Goal: Obtain resource: Download file/media

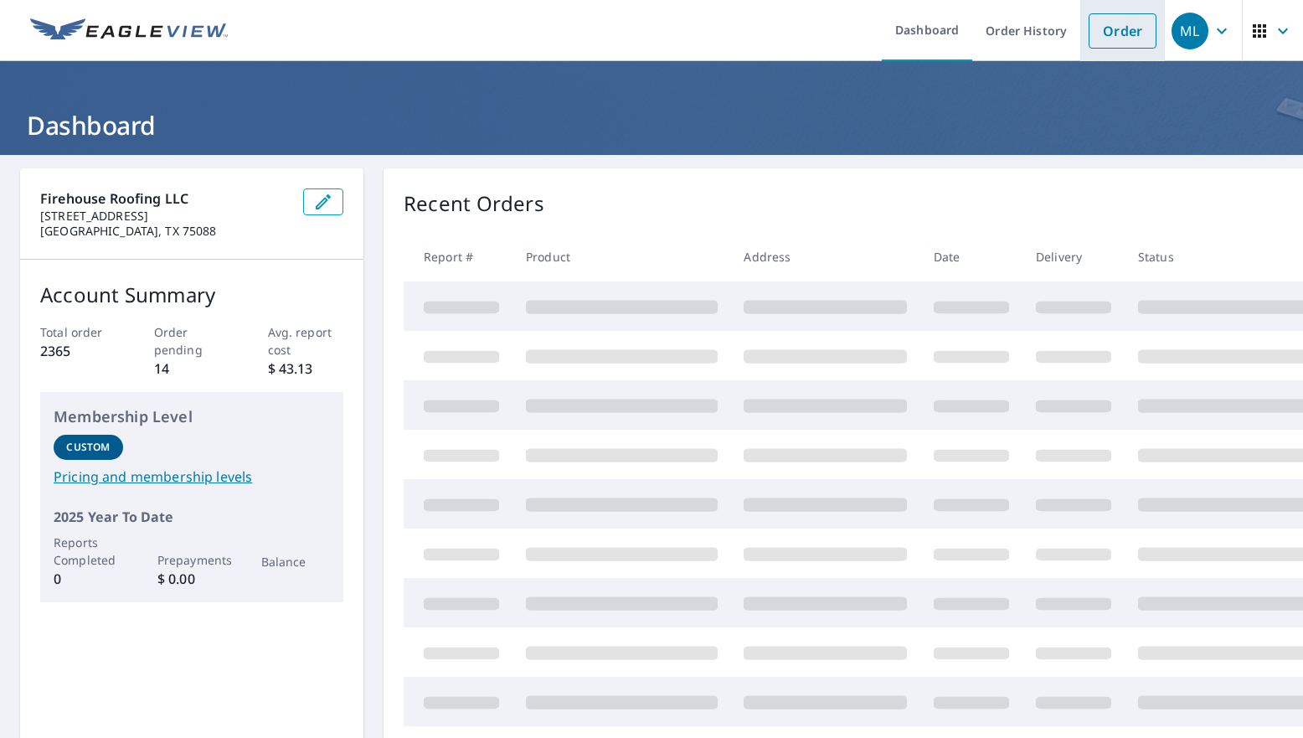
click at [1107, 35] on link "Order" at bounding box center [1123, 30] width 68 height 35
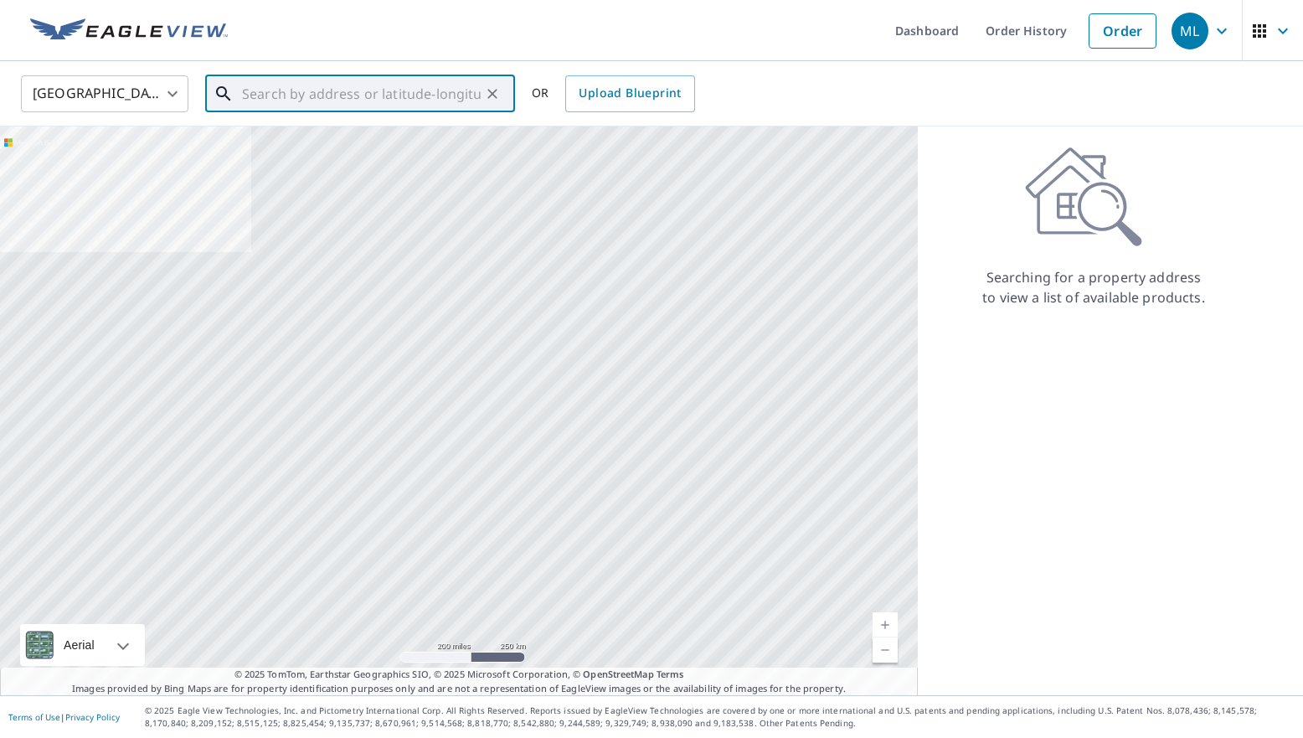
click at [296, 85] on input "text" at bounding box center [361, 93] width 239 height 47
paste input "[STREET_ADDRESS]"
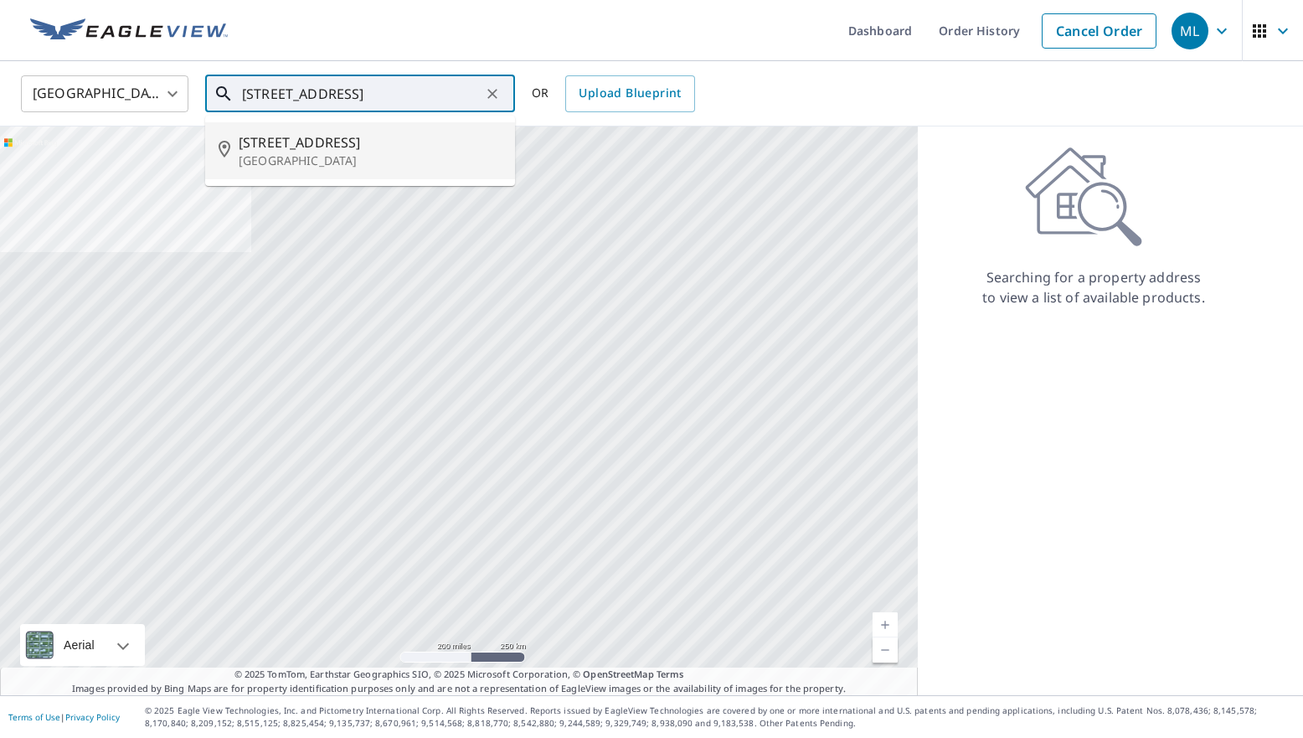
click at [307, 157] on p "[GEOGRAPHIC_DATA]" at bounding box center [370, 160] width 263 height 17
type input "[STREET_ADDRESS]"
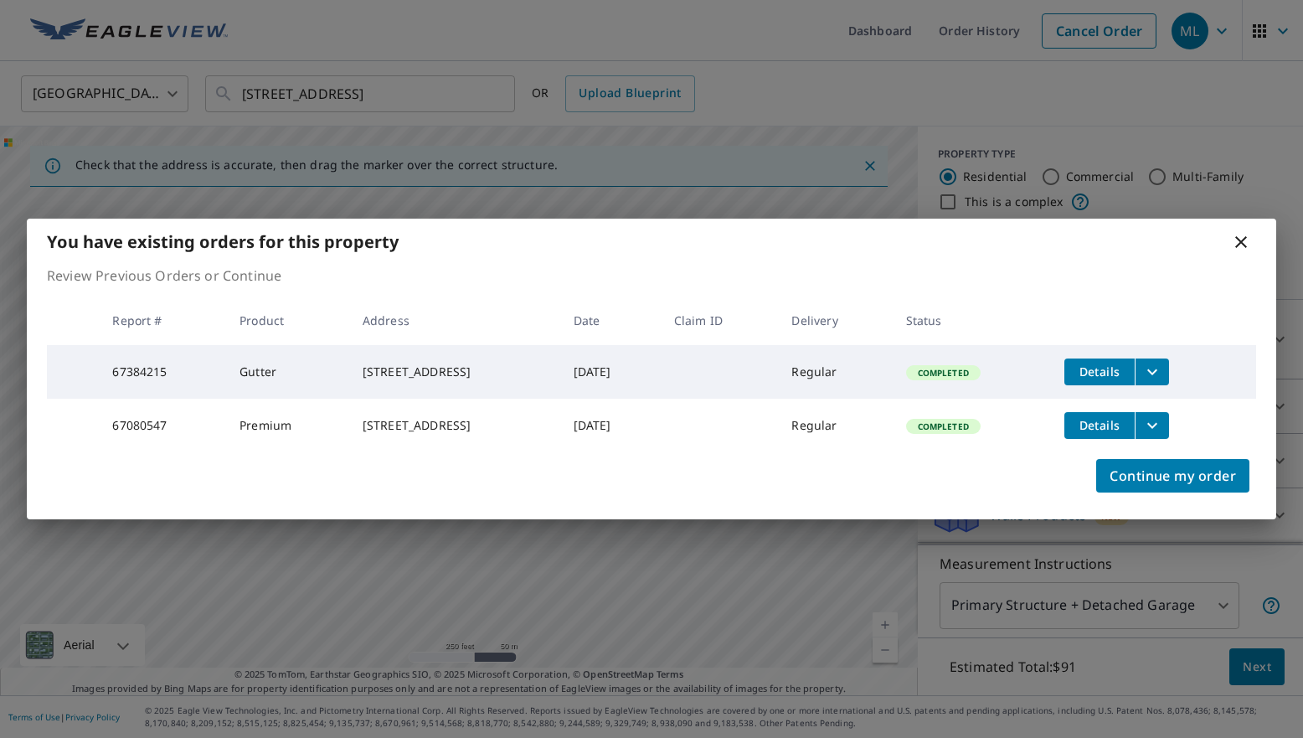
click at [1161, 362] on icon "filesDropdownBtn-67384215" at bounding box center [1153, 372] width 20 height 20
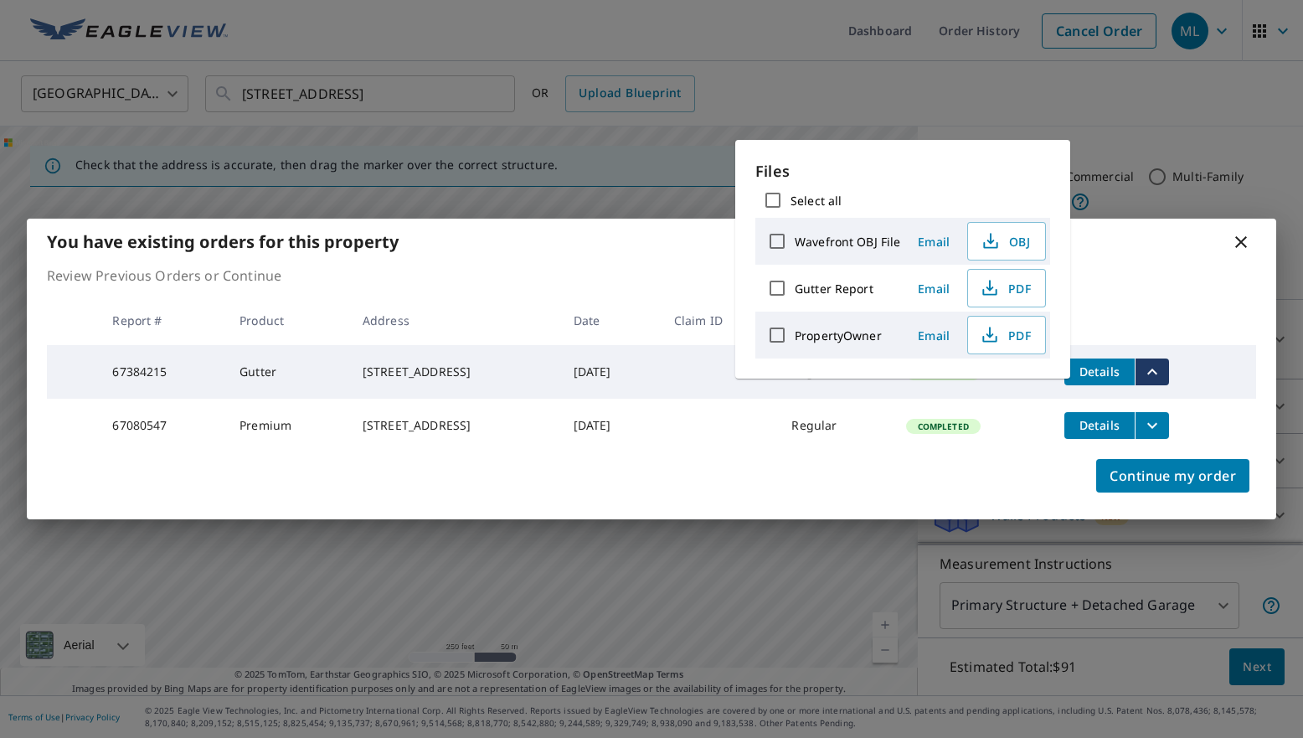
click at [1163, 423] on icon "filesDropdownBtn-67080547" at bounding box center [1153, 426] width 20 height 20
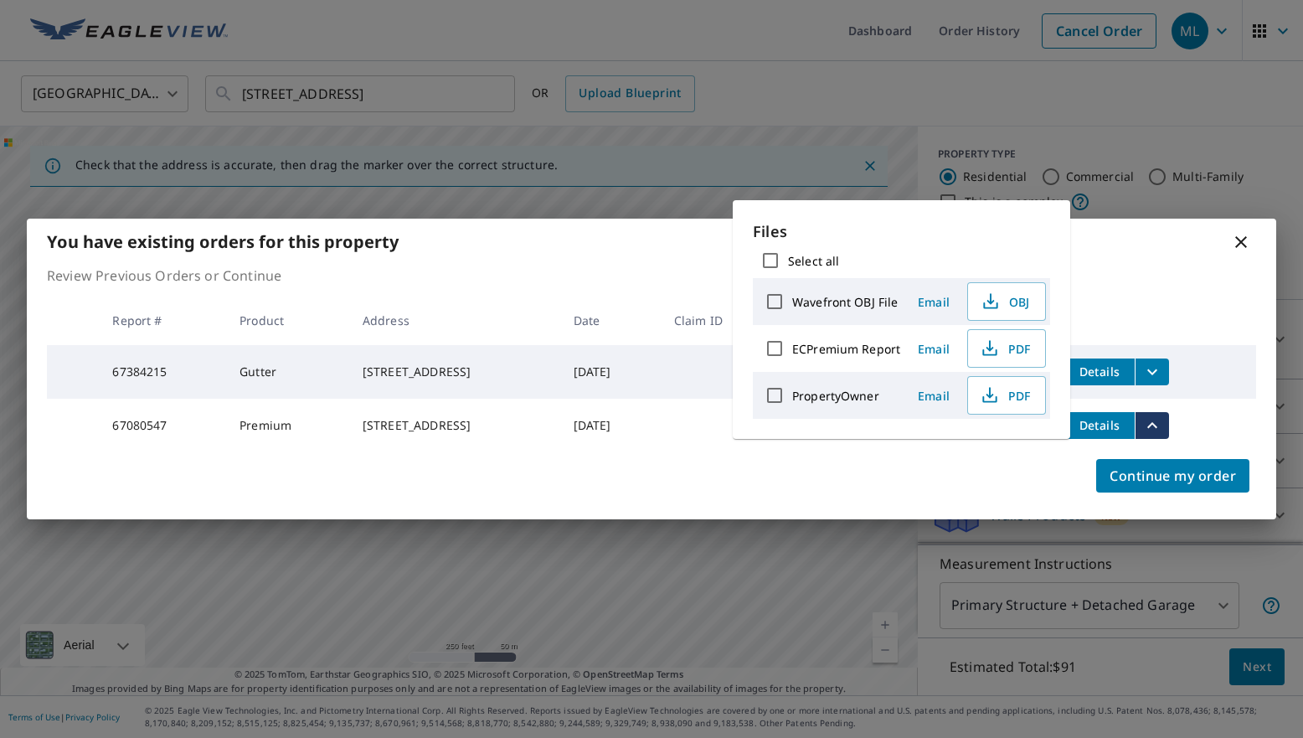
click at [1158, 369] on icon "filesDropdownBtn-67384215" at bounding box center [1153, 372] width 10 height 6
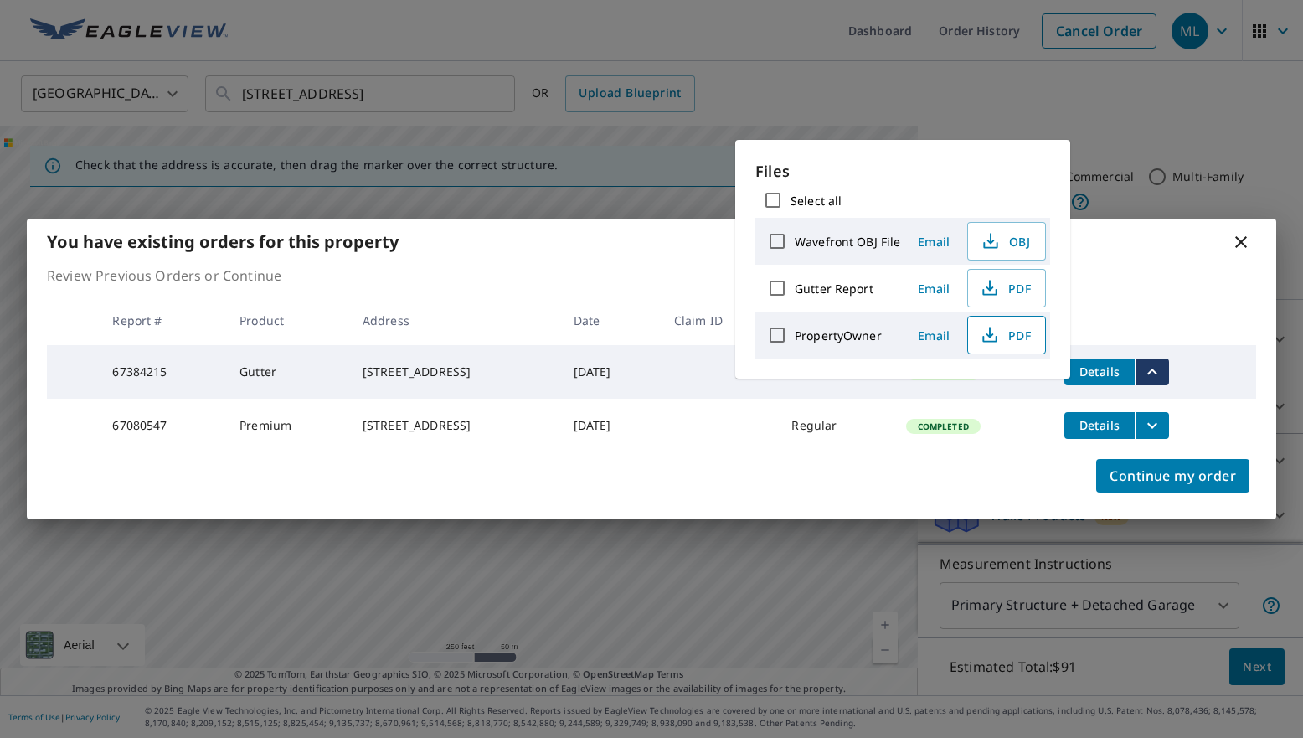
click at [1010, 335] on span "PDF" at bounding box center [1005, 335] width 54 height 20
click at [999, 289] on span "PDF" at bounding box center [1005, 288] width 54 height 20
click at [1160, 424] on icon "filesDropdownBtn-67080547" at bounding box center [1153, 426] width 20 height 20
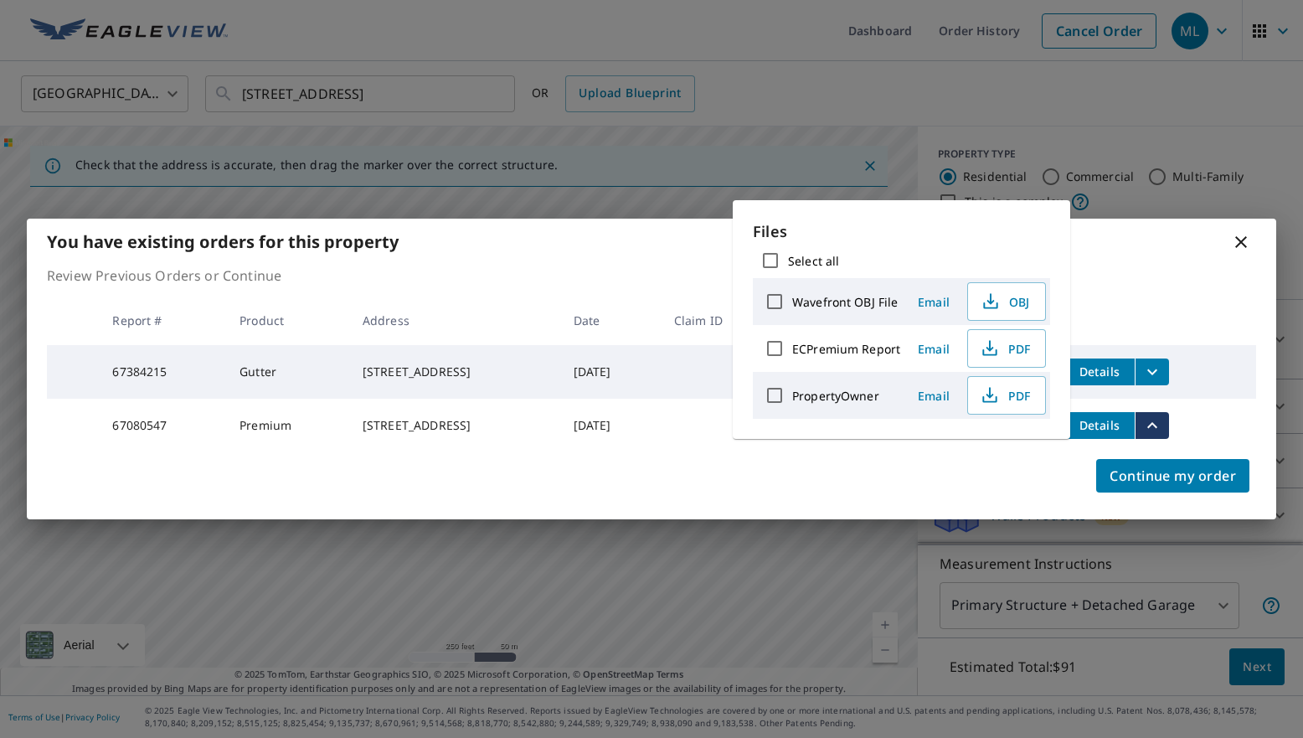
drag, startPoint x: 1008, startPoint y: 304, endPoint x: 1073, endPoint y: 325, distance: 68.6
click at [1008, 305] on span "OBJ" at bounding box center [1005, 302] width 54 height 20
click at [1016, 356] on span "PDF" at bounding box center [1005, 348] width 54 height 20
click at [1238, 235] on icon at bounding box center [1241, 242] width 20 height 20
